Goal: Task Accomplishment & Management: Manage account settings

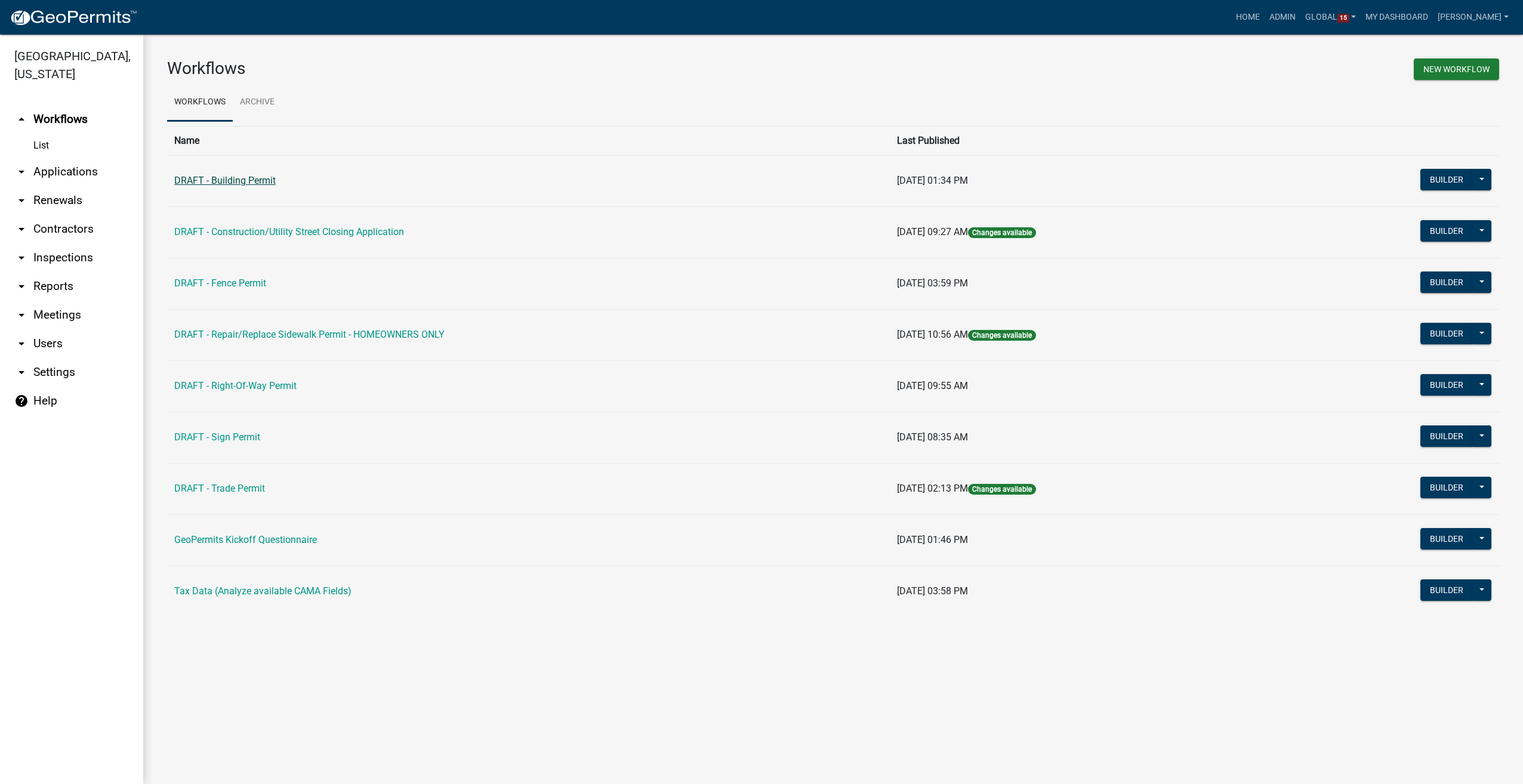
click at [235, 185] on link "DRAFT - Building Permit" at bounding box center [224, 181] width 101 height 12
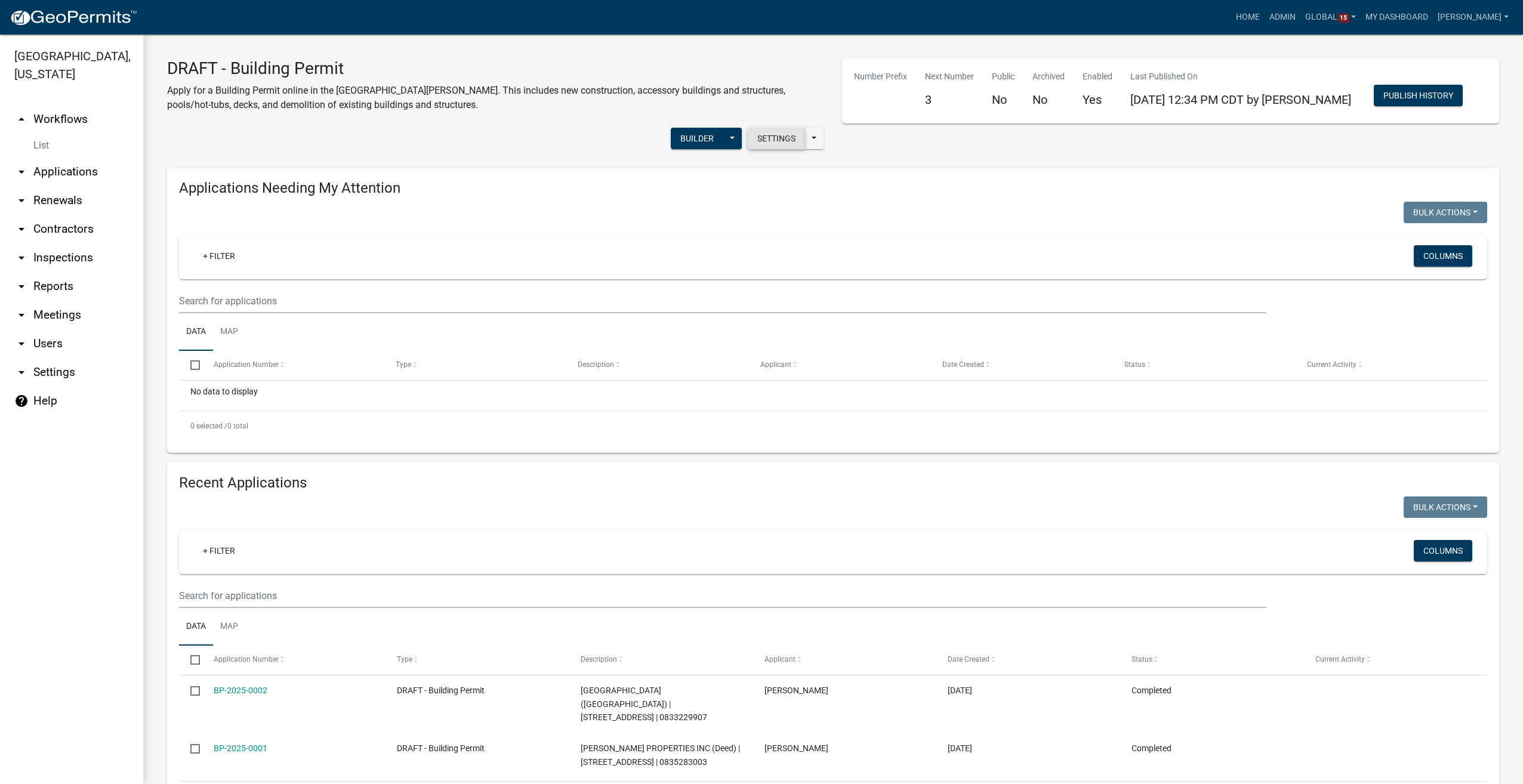
click at [782, 143] on button "Settings" at bounding box center [776, 138] width 58 height 21
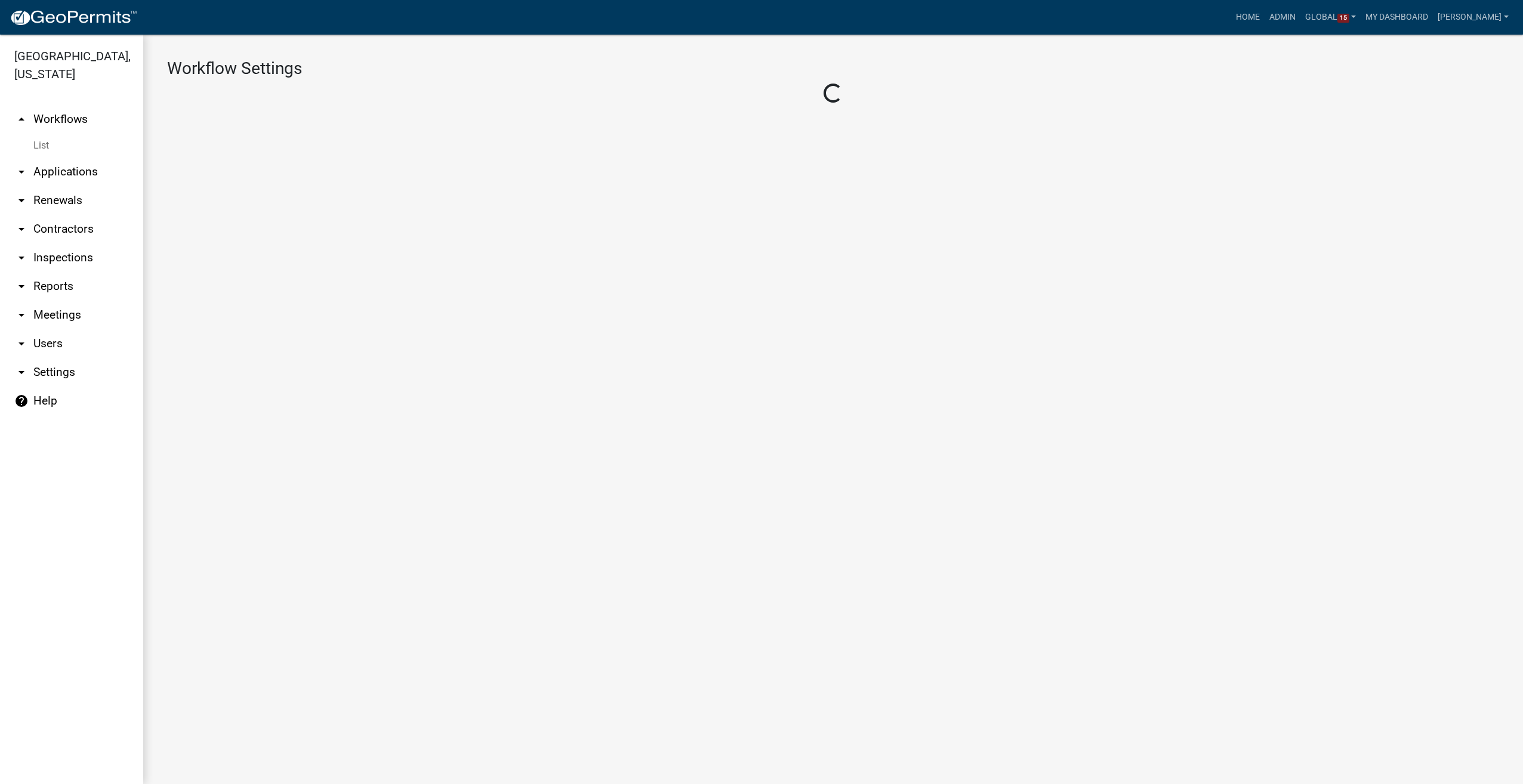
select select "1"
select select "7fbe5e1f-ac57-442a-977d-ca0adeaf326f"
select select "5355c76e-d333-4ae7-ad4c-4a073e072dbd"
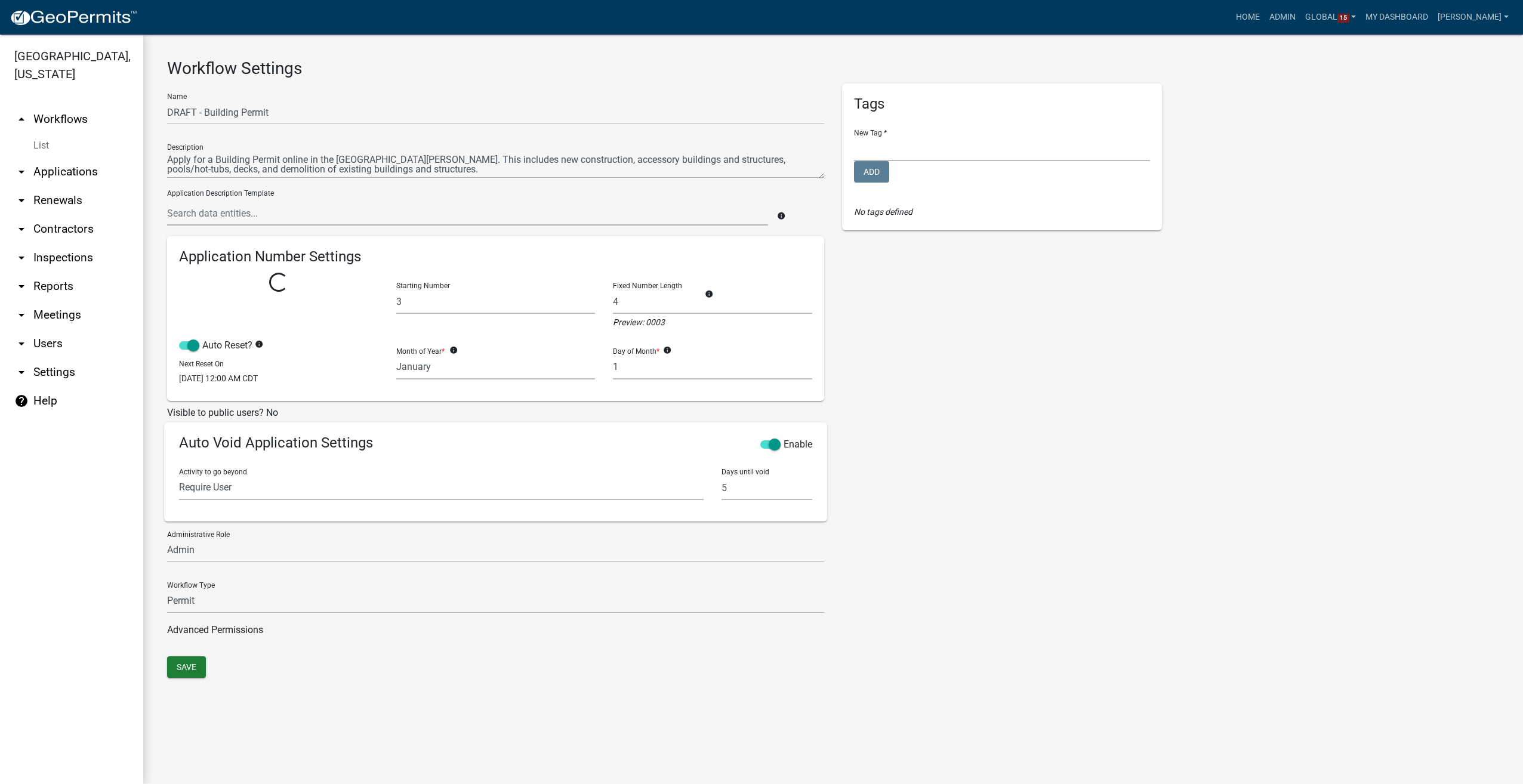
select select
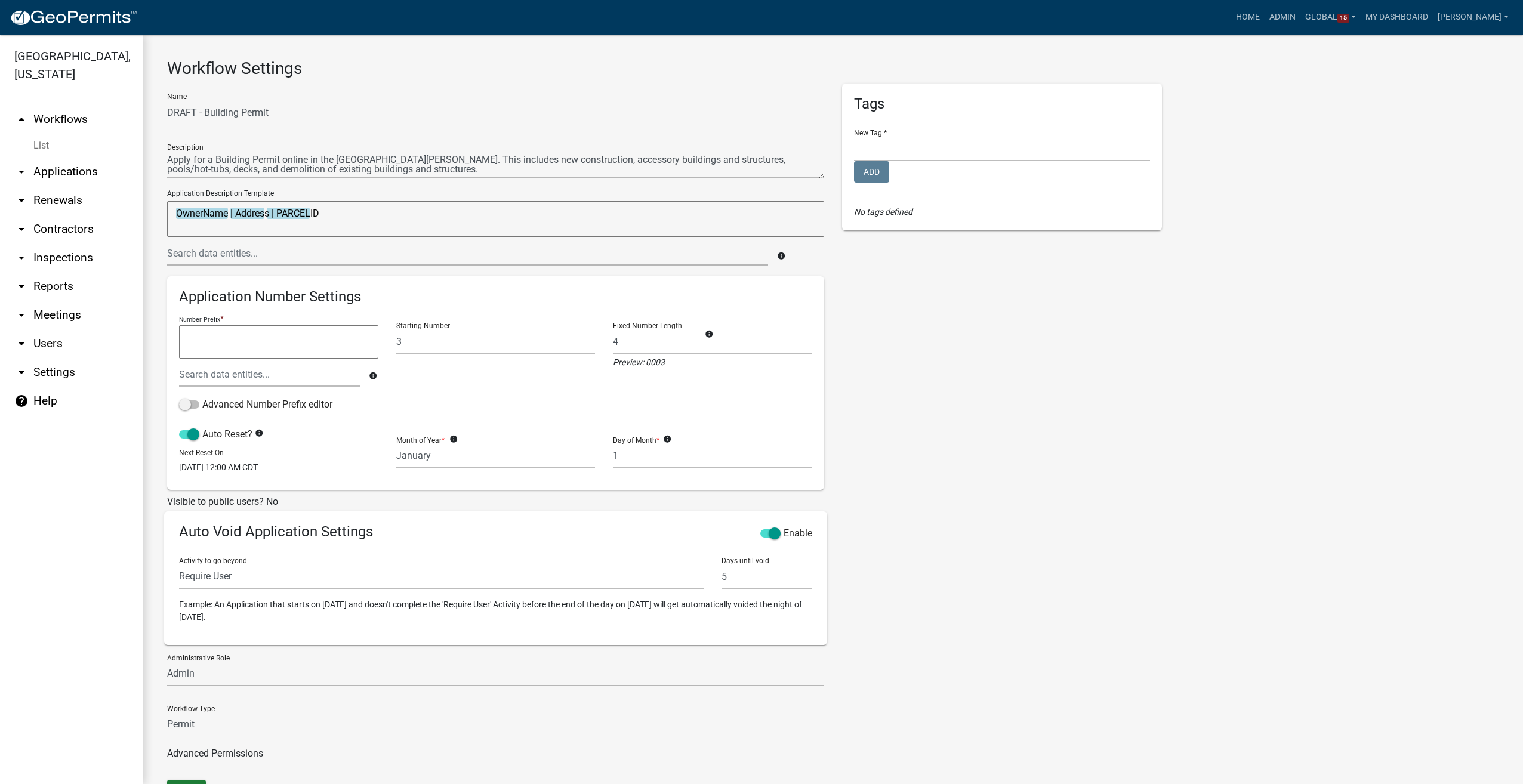
click at [39, 134] on link "List" at bounding box center [71, 146] width 143 height 24
